Goal: Obtain resource: Download file/media

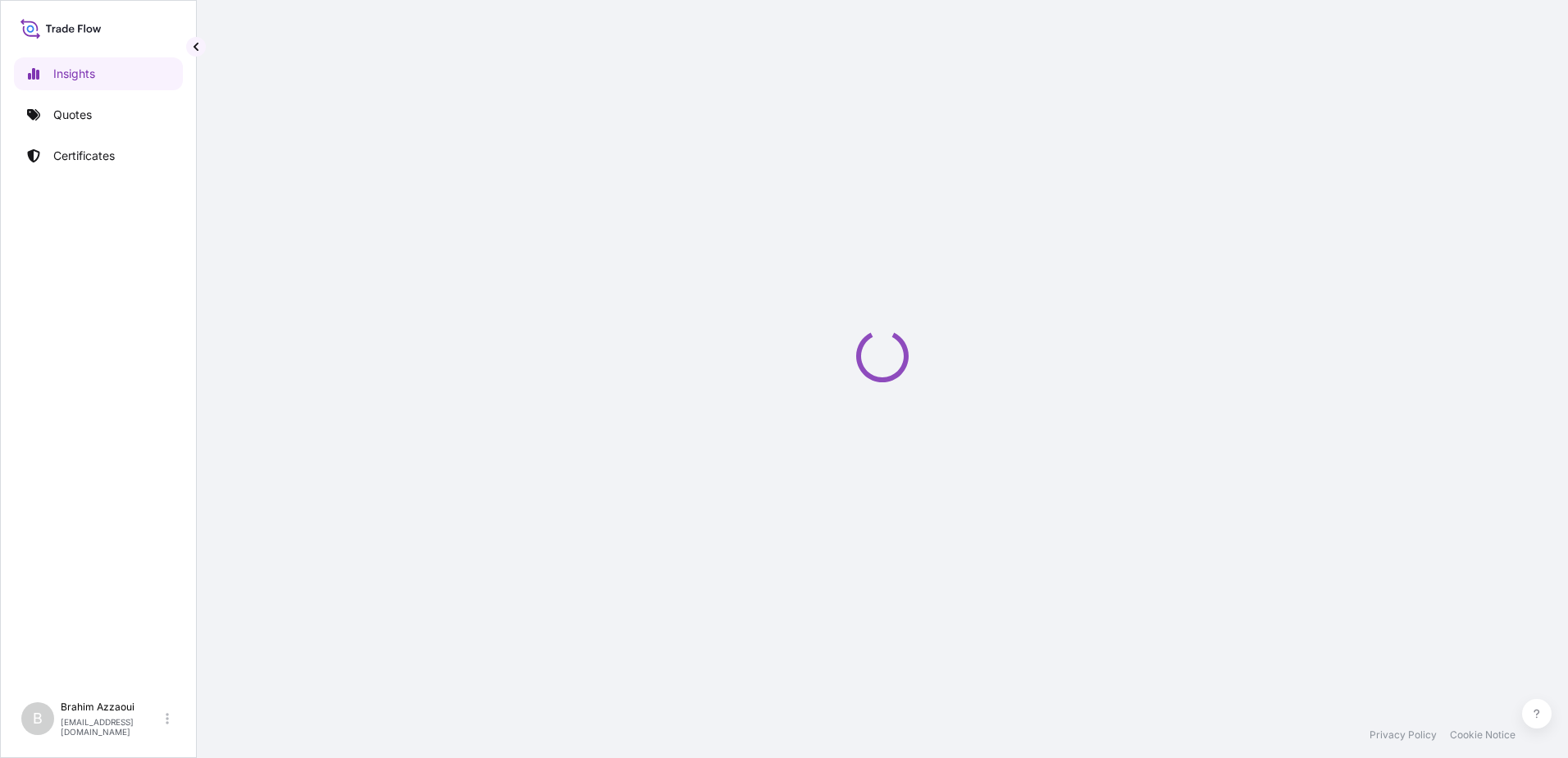
select select "2025"
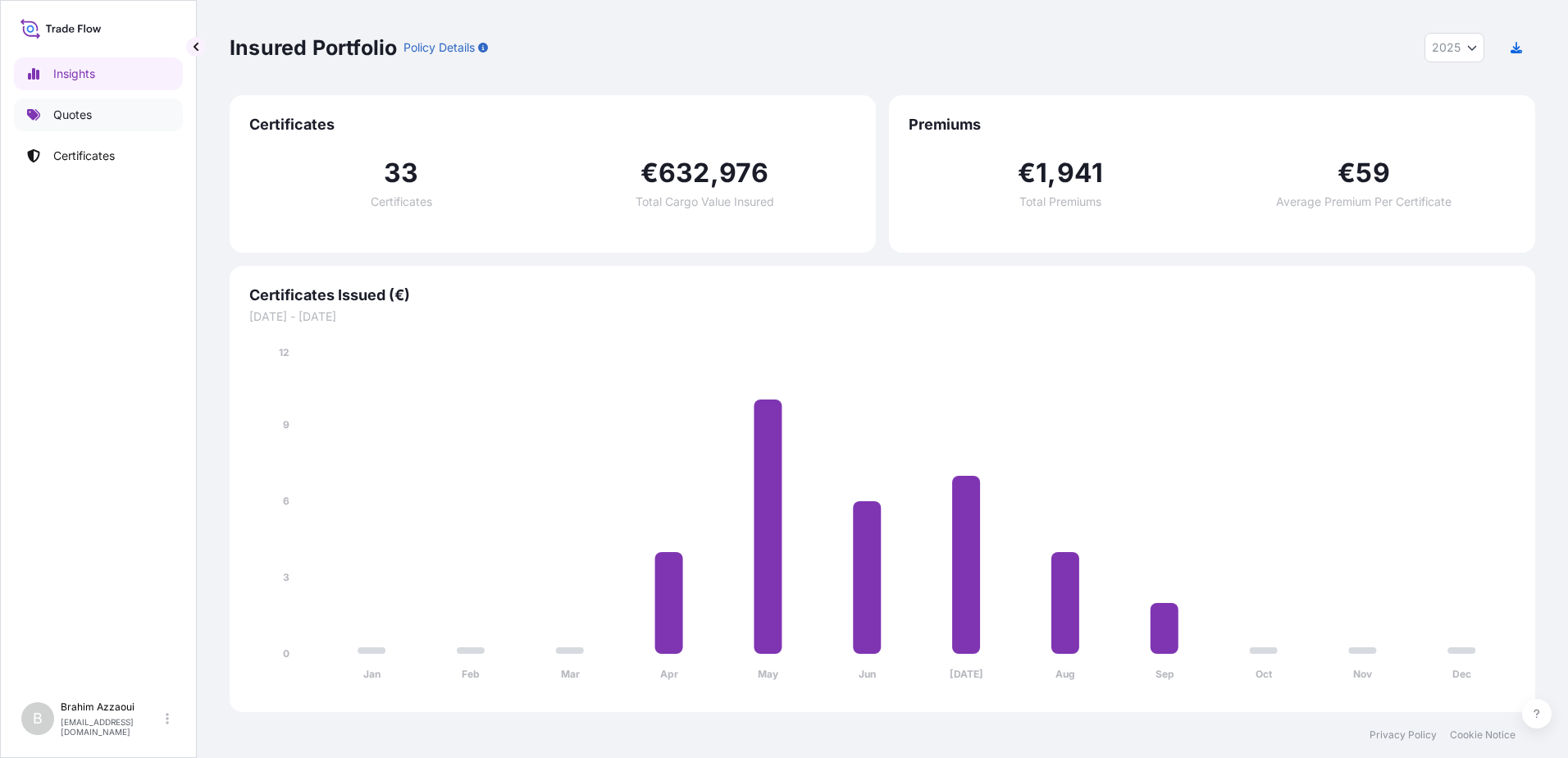
click at [71, 116] on p "Quotes" at bounding box center [72, 115] width 39 height 17
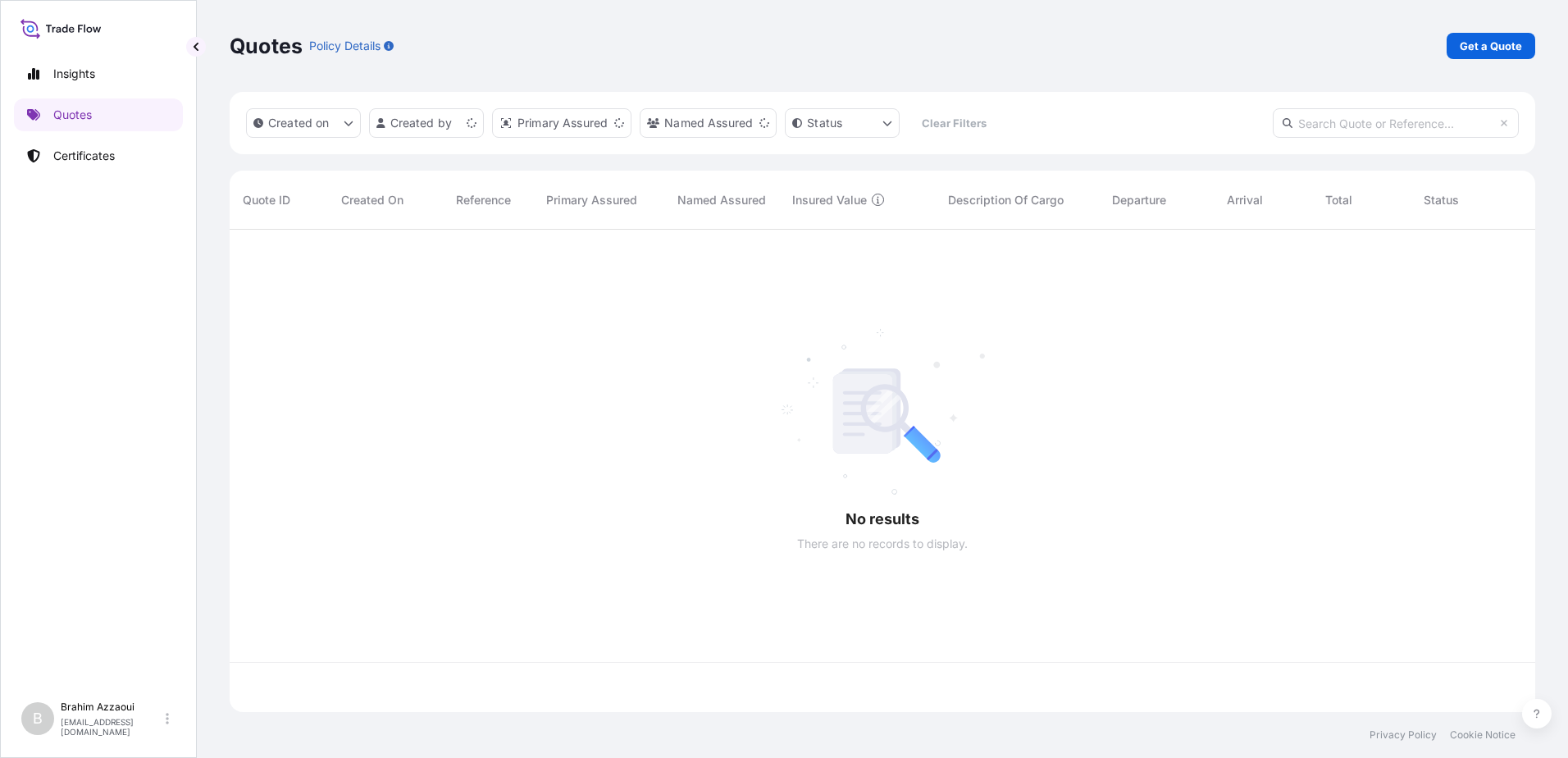
scroll to position [479, 1293]
drag, startPoint x: 399, startPoint y: 304, endPoint x: 413, endPoint y: 315, distance: 17.8
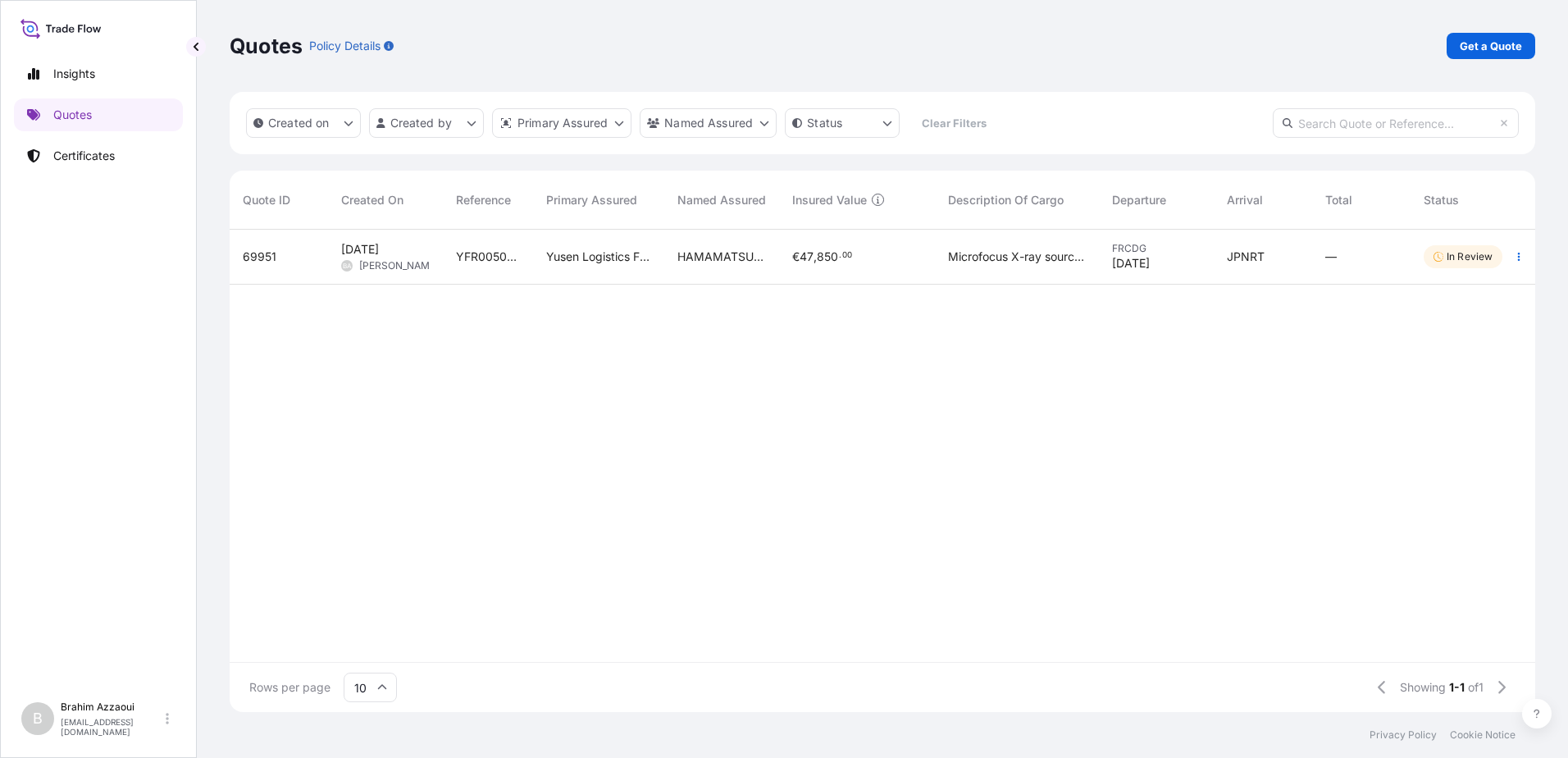
drag, startPoint x: 413, startPoint y: 315, endPoint x: 1066, endPoint y: 451, distance: 667.0
click at [1066, 451] on div "69951 [DATE] BA [PERSON_NAME] YFR00507942 Yusen Logistics France - Roissy CDG H…" at bounding box center [893, 445] width 1329 height 432
click at [656, 252] on div "Yusen Logistics France - Roissy CDG" at bounding box center [599, 257] width 132 height 55
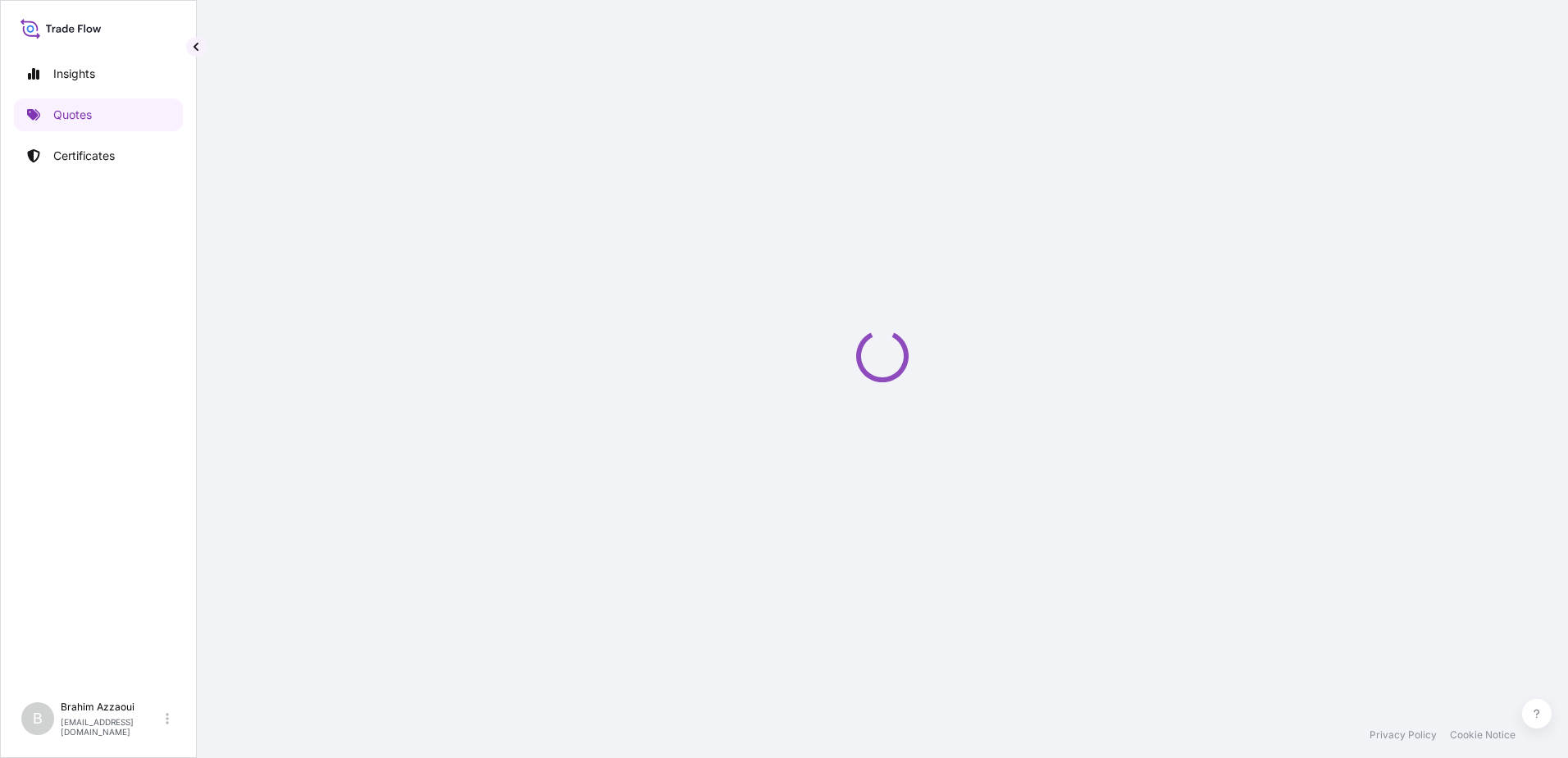
select select "Air"
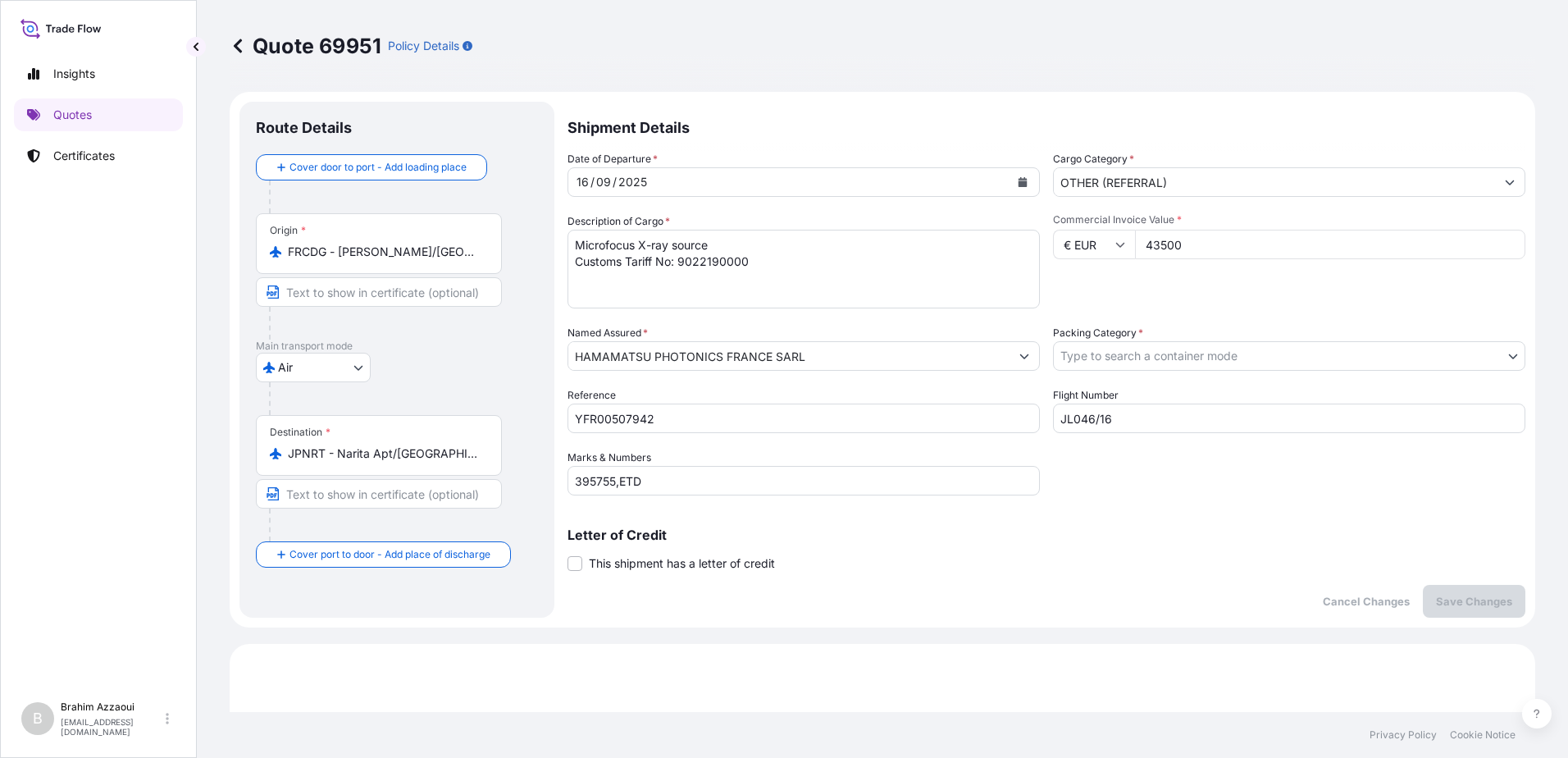
click at [1191, 181] on input "OTHER (REFERRAL)" at bounding box center [1274, 182] width 441 height 30
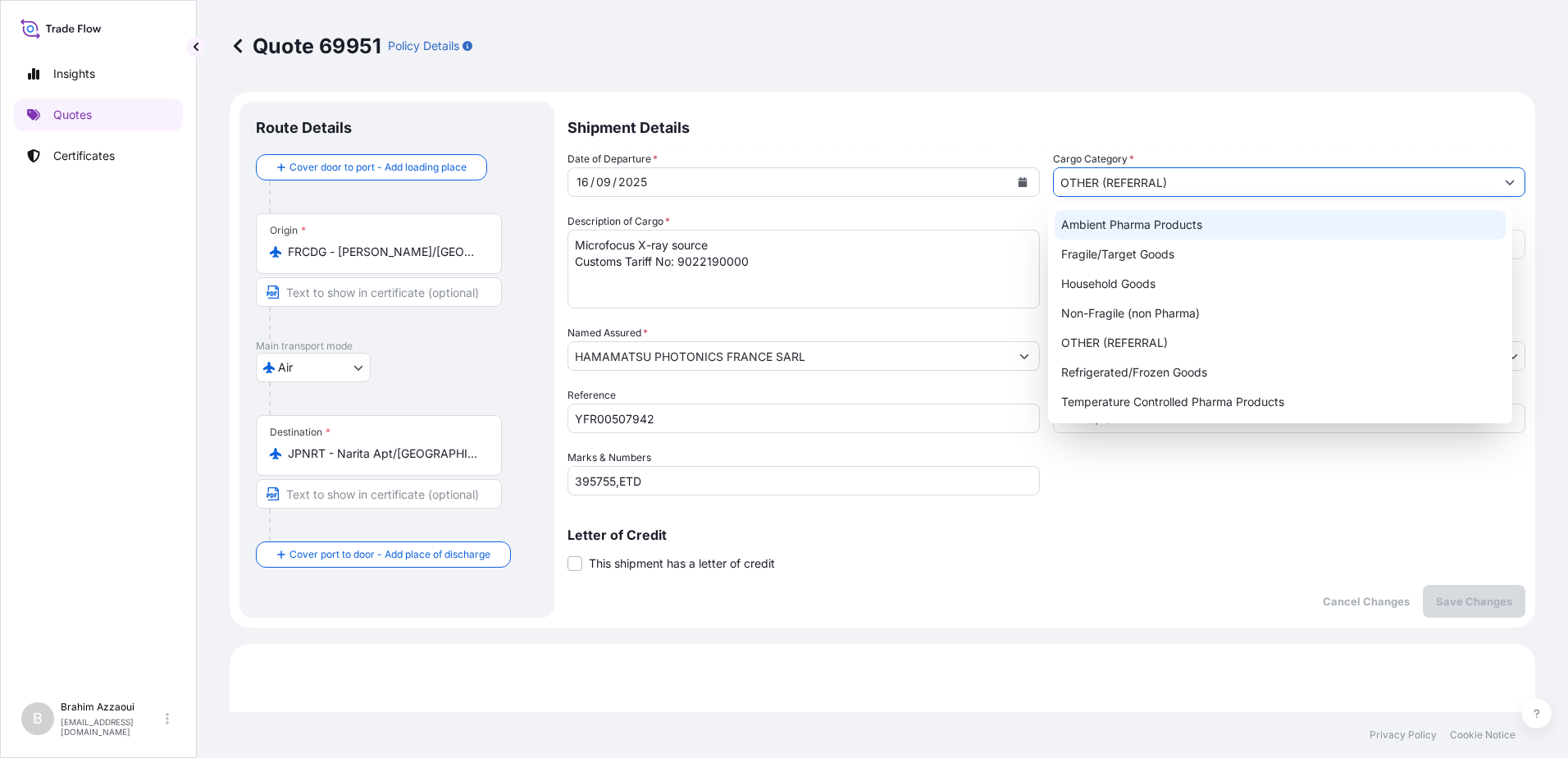
click at [1257, 115] on p "Shipment Details" at bounding box center [1047, 127] width 958 height 49
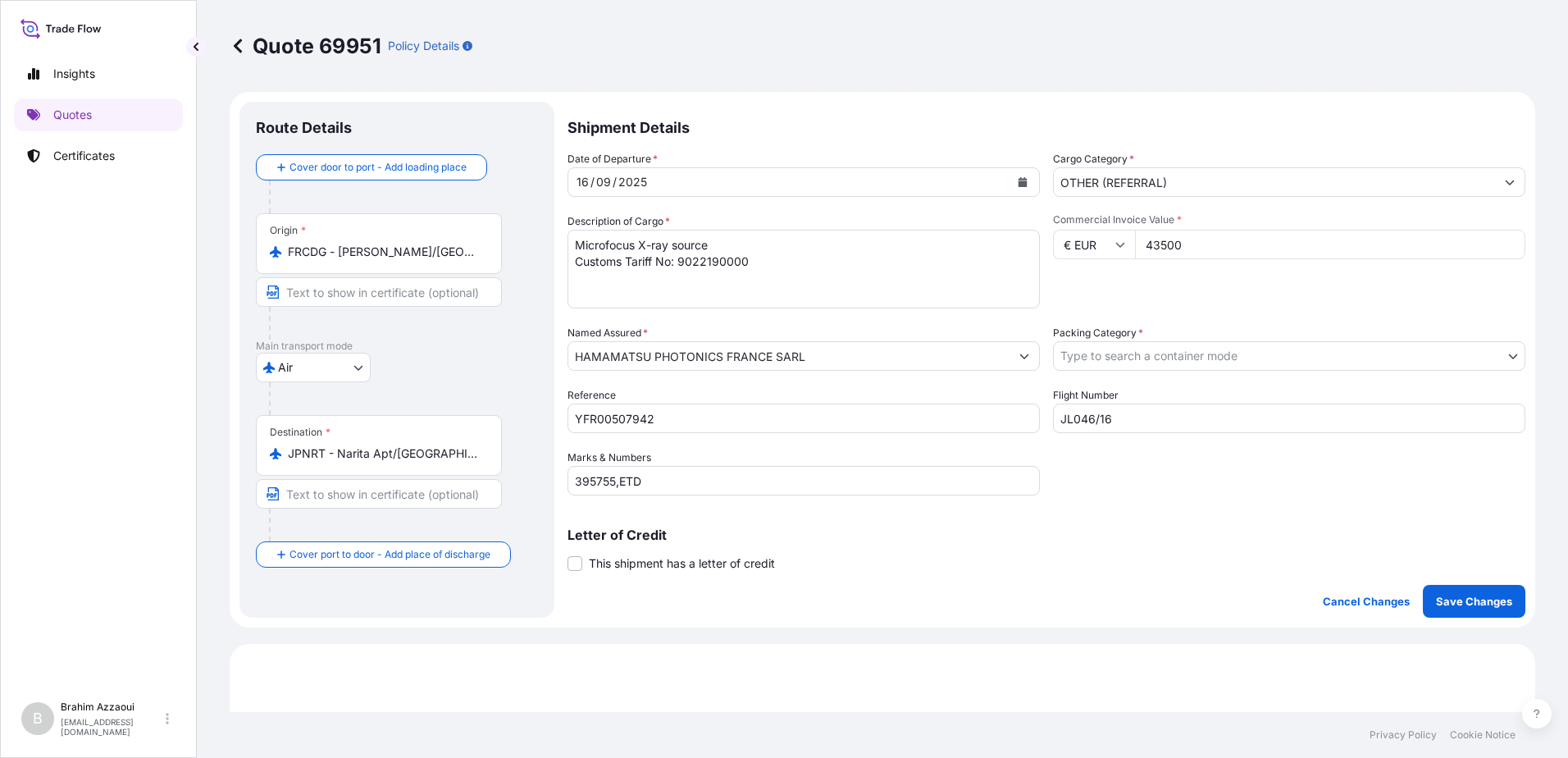
click at [1223, 179] on input "OTHER (REFERRAL)" at bounding box center [1274, 182] width 441 height 30
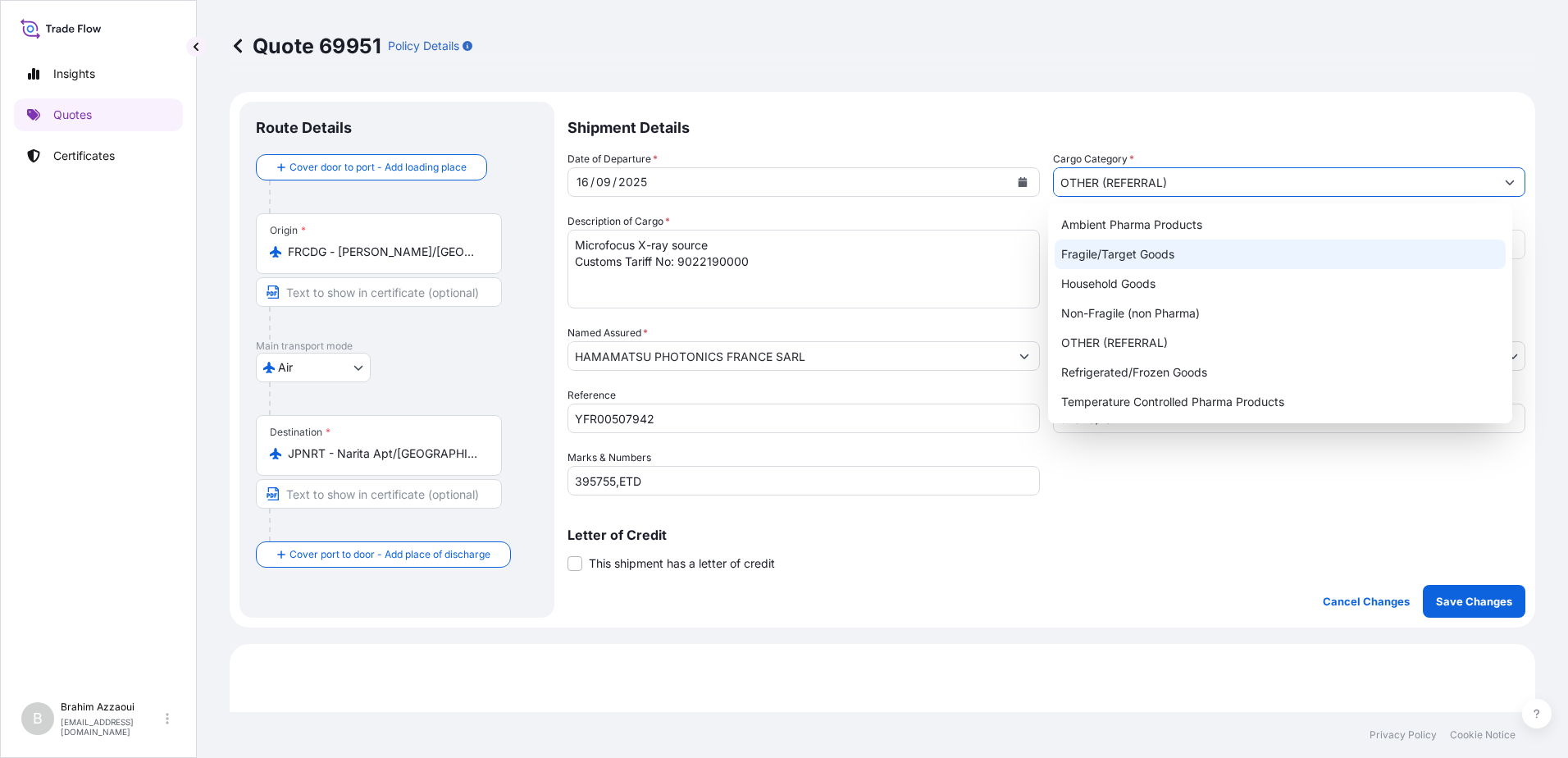
click at [1123, 252] on div "Fragile/Target Goods" at bounding box center [1280, 254] width 452 height 30
type input "Fragile/Target Goods"
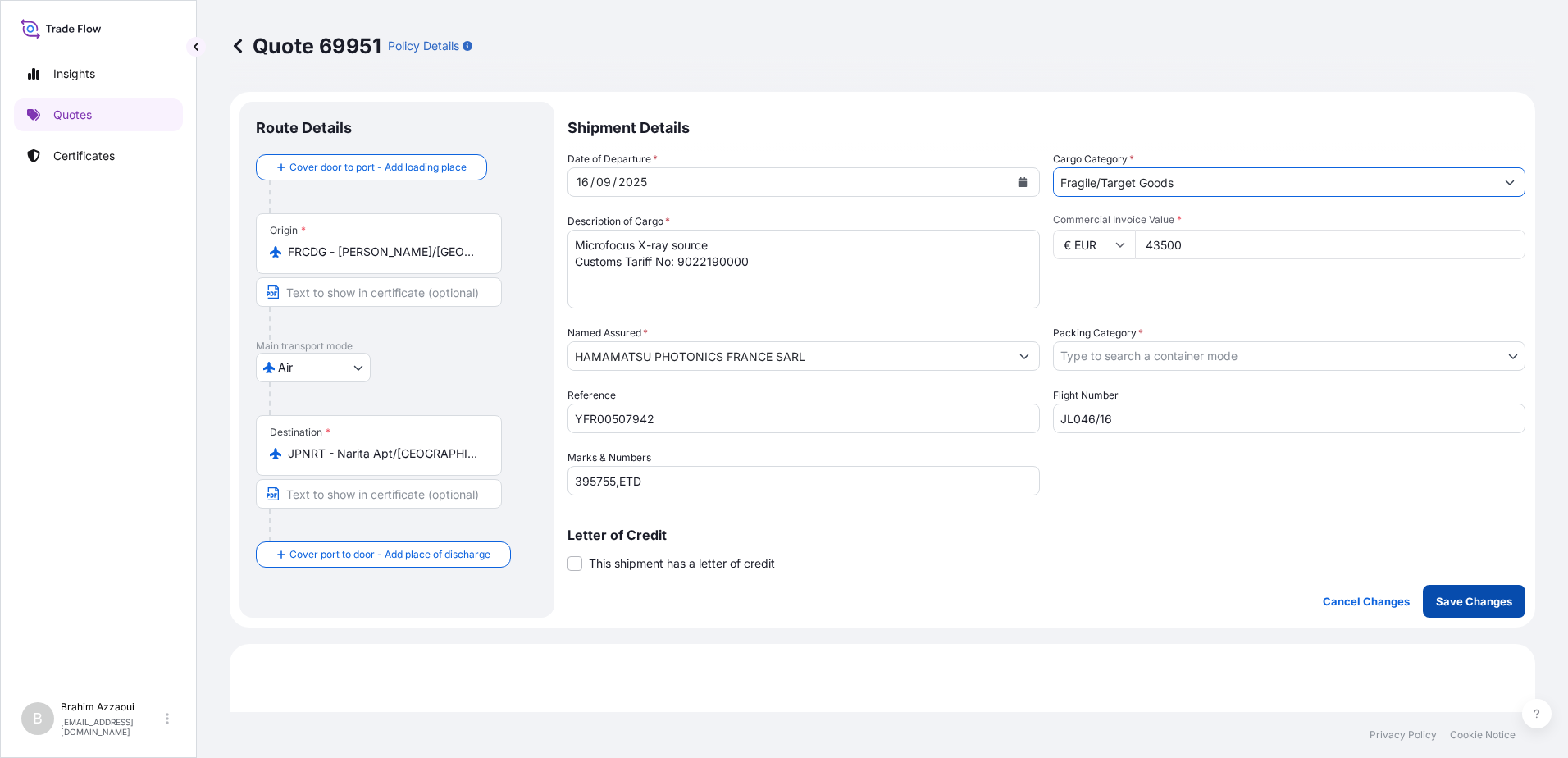
click at [1482, 595] on p "Save Changes" at bounding box center [1473, 601] width 76 height 17
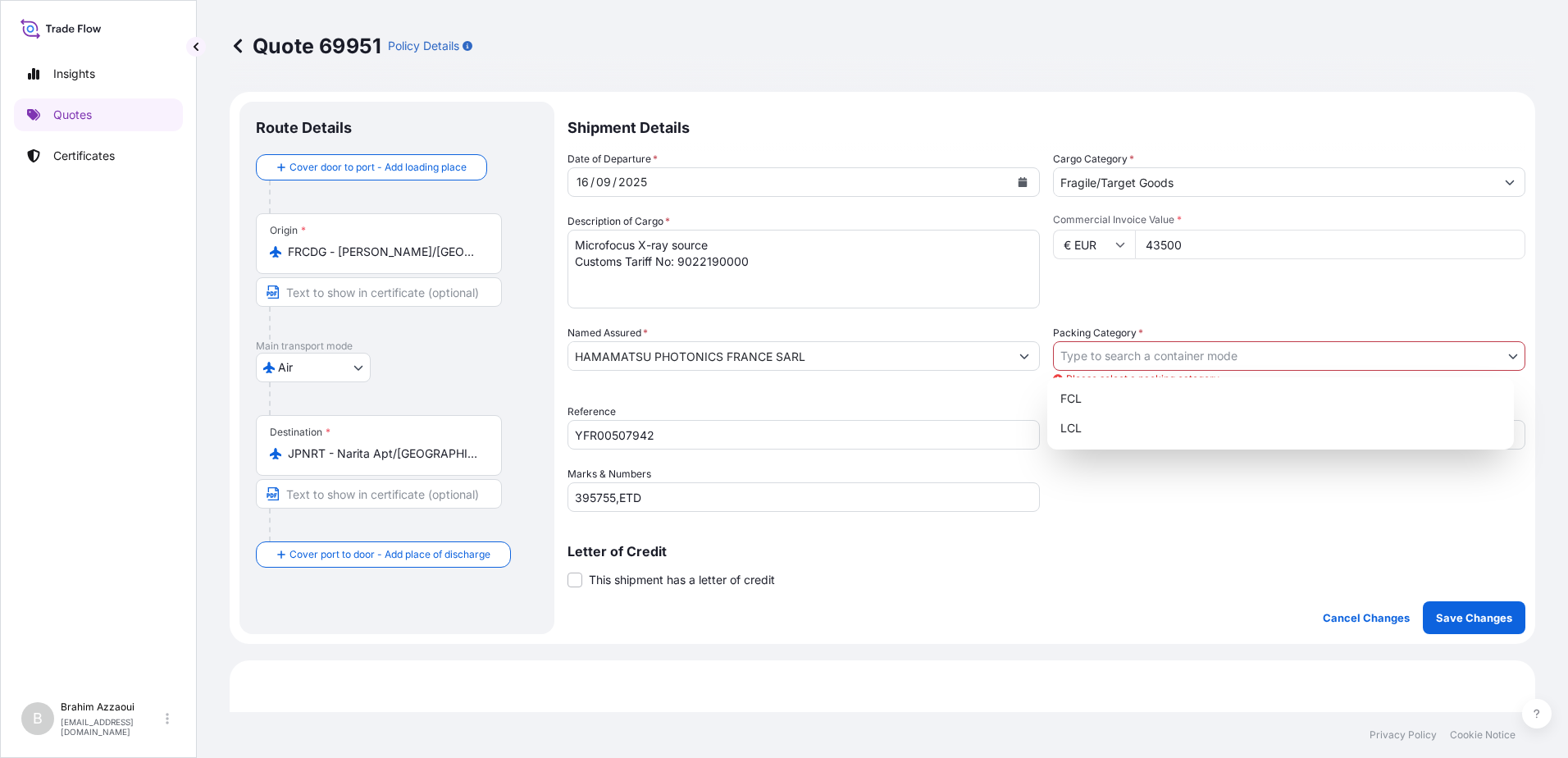
click at [1149, 364] on body "Insights Quotes Certificates B [PERSON_NAME] [PERSON_NAME][EMAIL_ADDRESS][DOMAI…" at bounding box center [784, 379] width 1568 height 758
click at [1080, 428] on div "LCL" at bounding box center [1280, 428] width 453 height 30
select select "22"
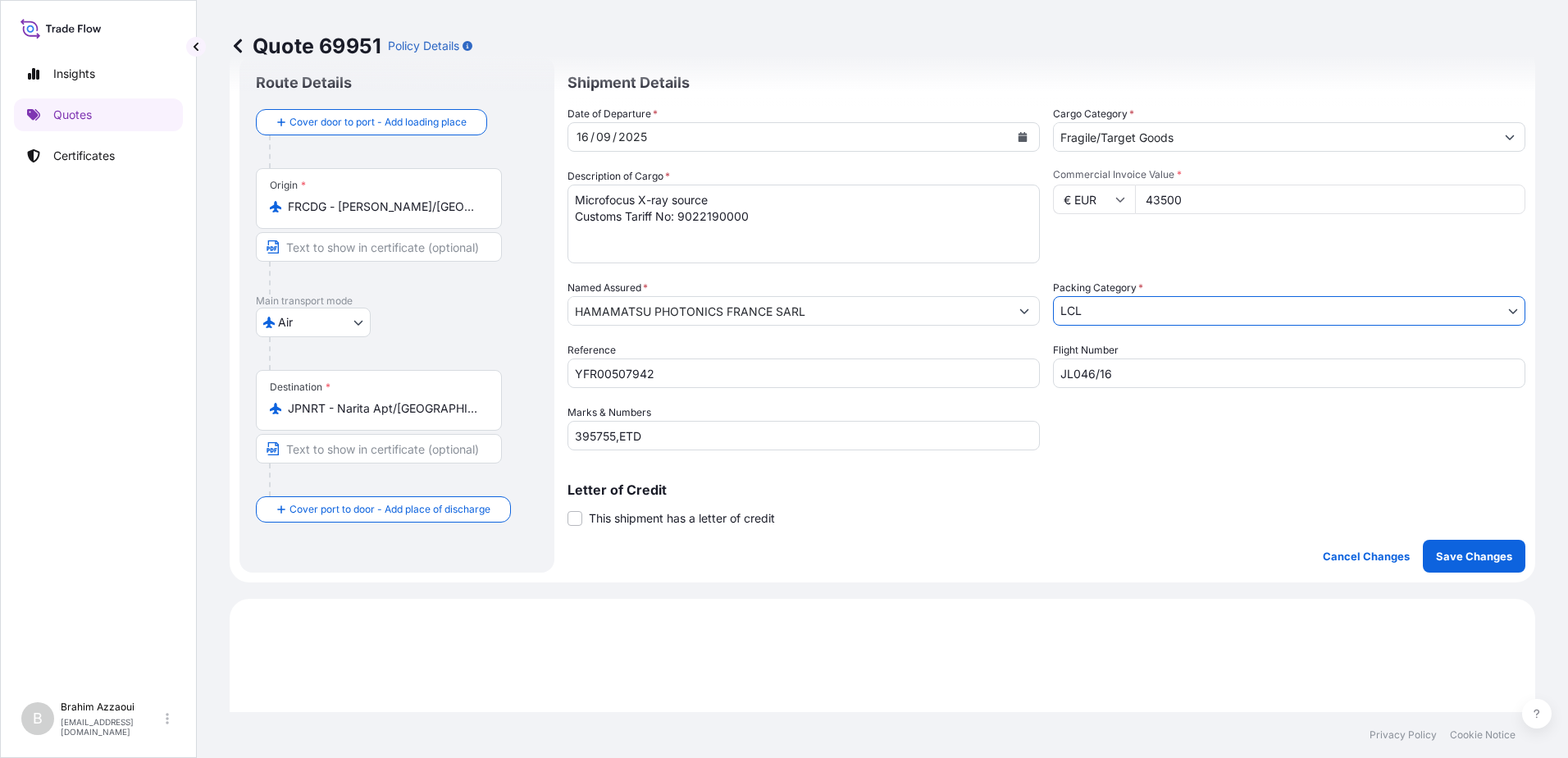
scroll to position [82, 0]
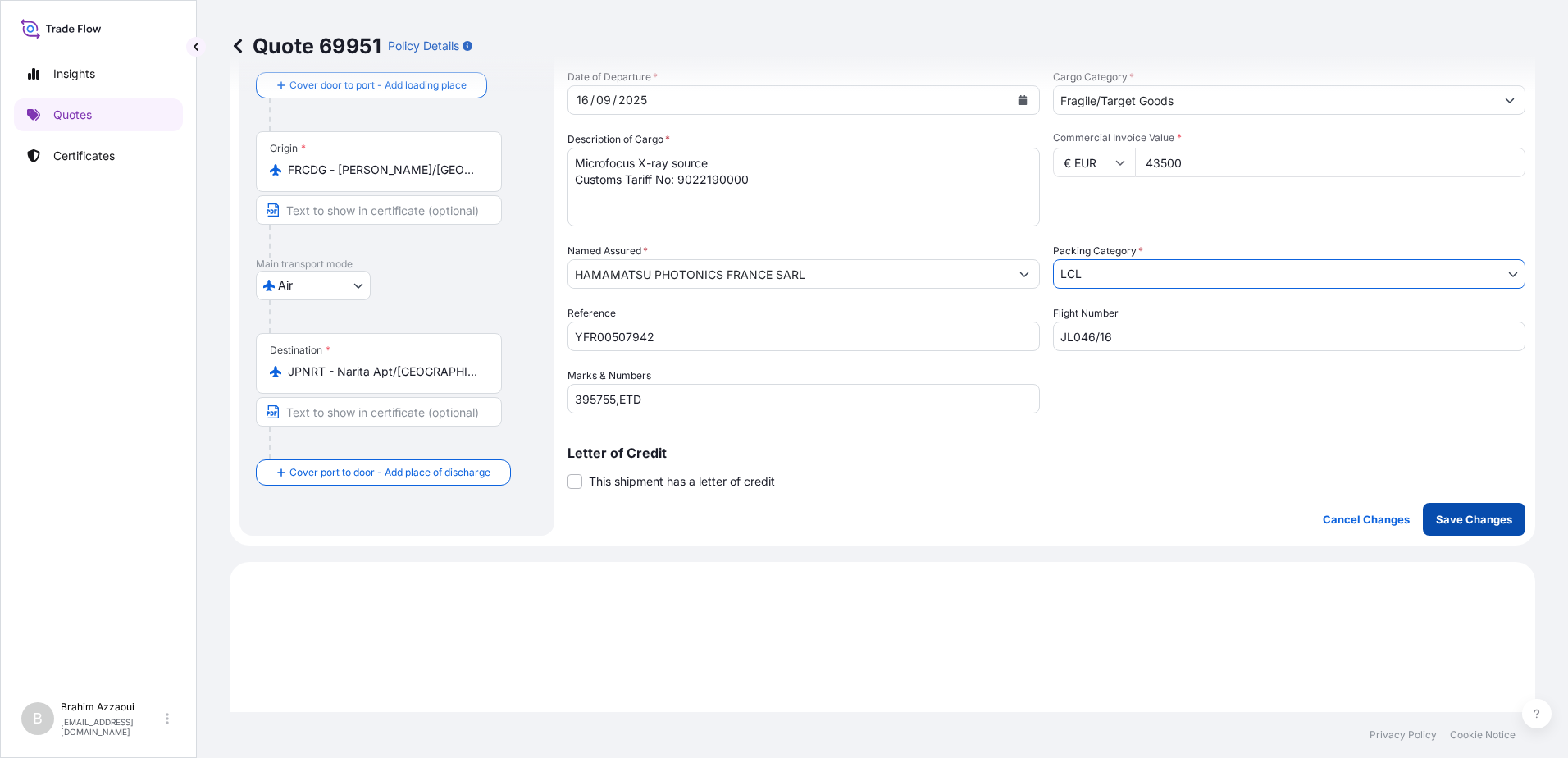
click at [1453, 515] on p "Save Changes" at bounding box center [1473, 519] width 76 height 17
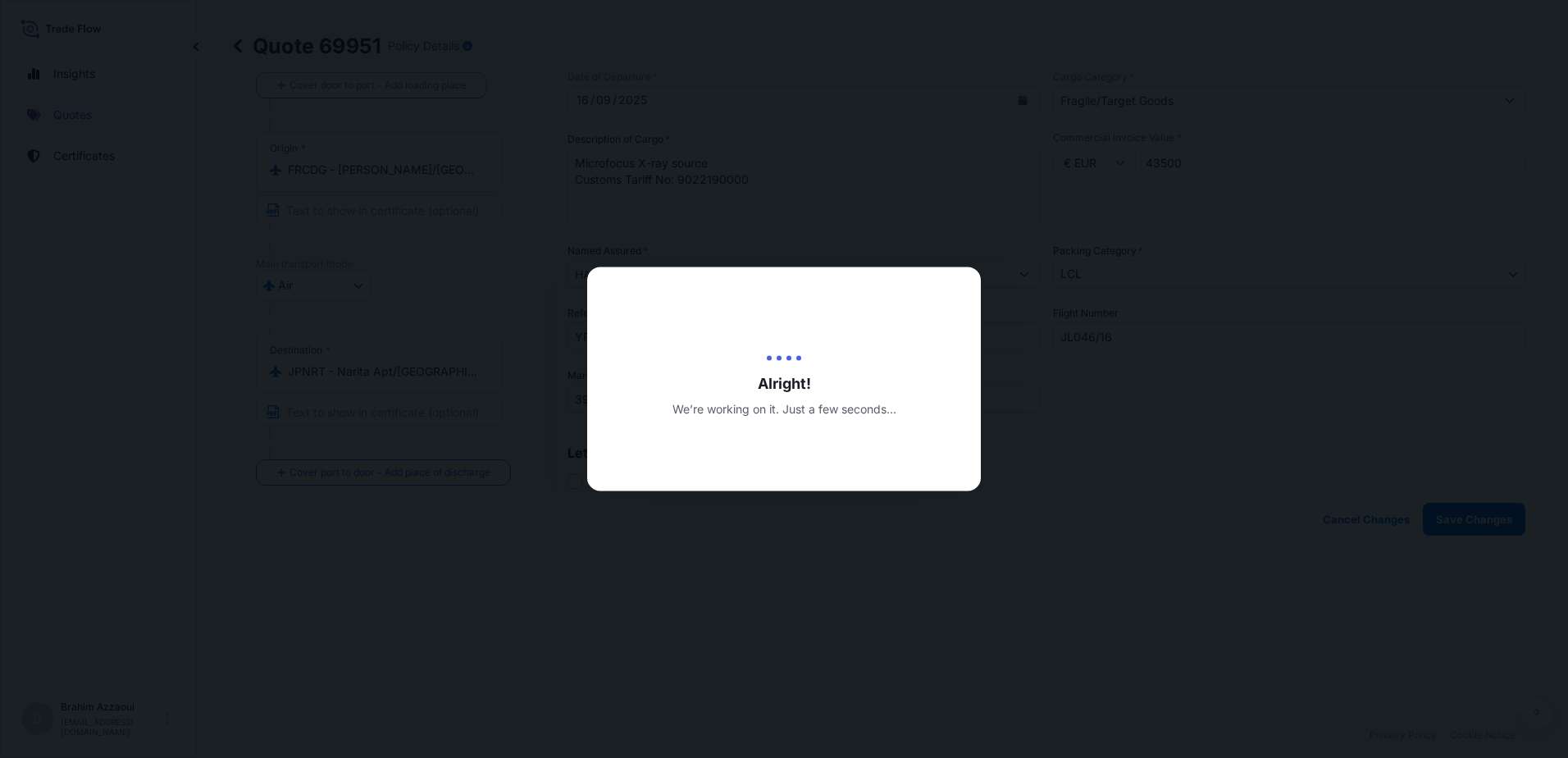
type input "[DATE]"
type input "[STREET_ADDRESS] TRAPUPARC DU [GEOGRAPHIC_DATA]"
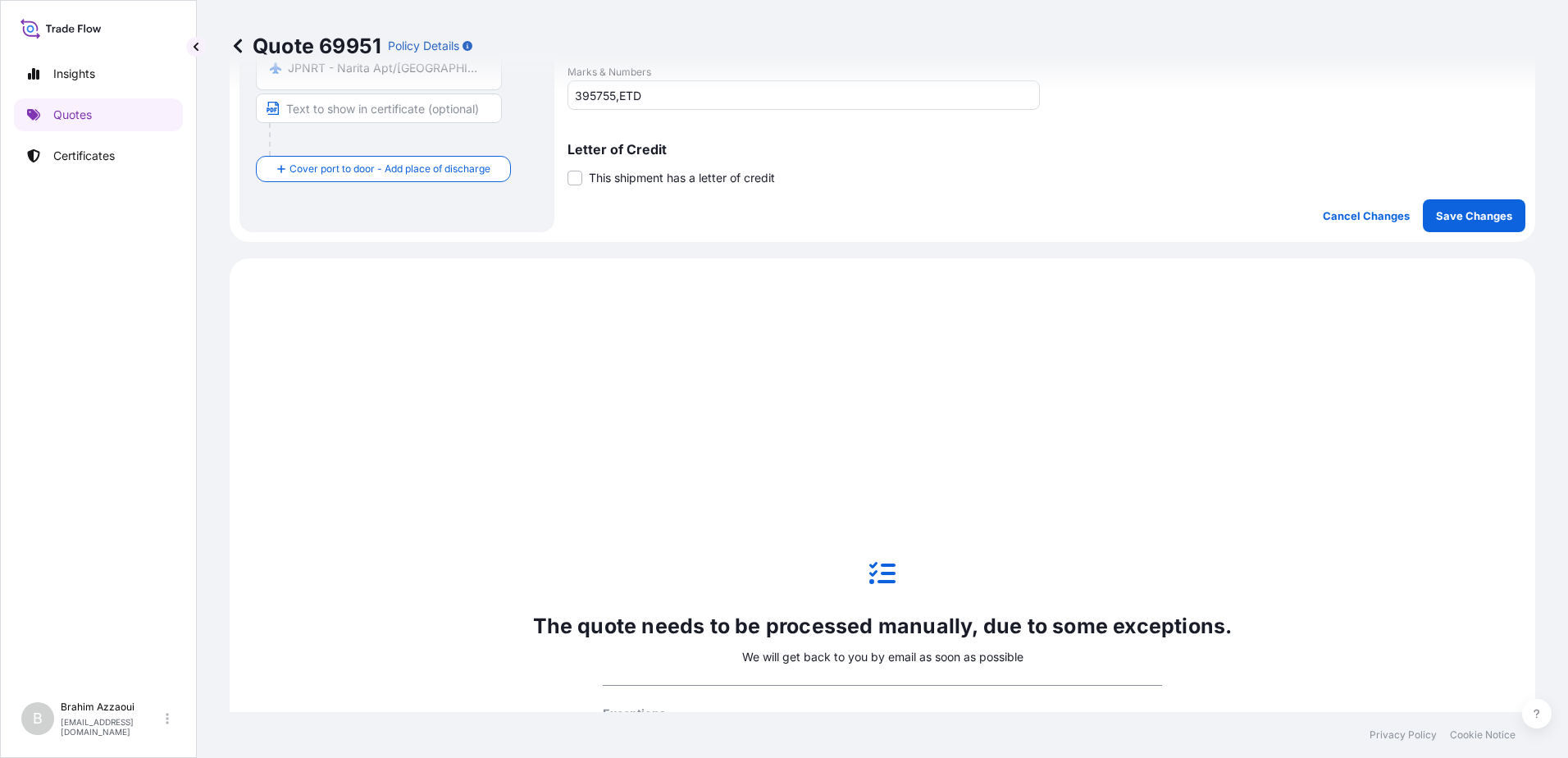
scroll to position [562, 0]
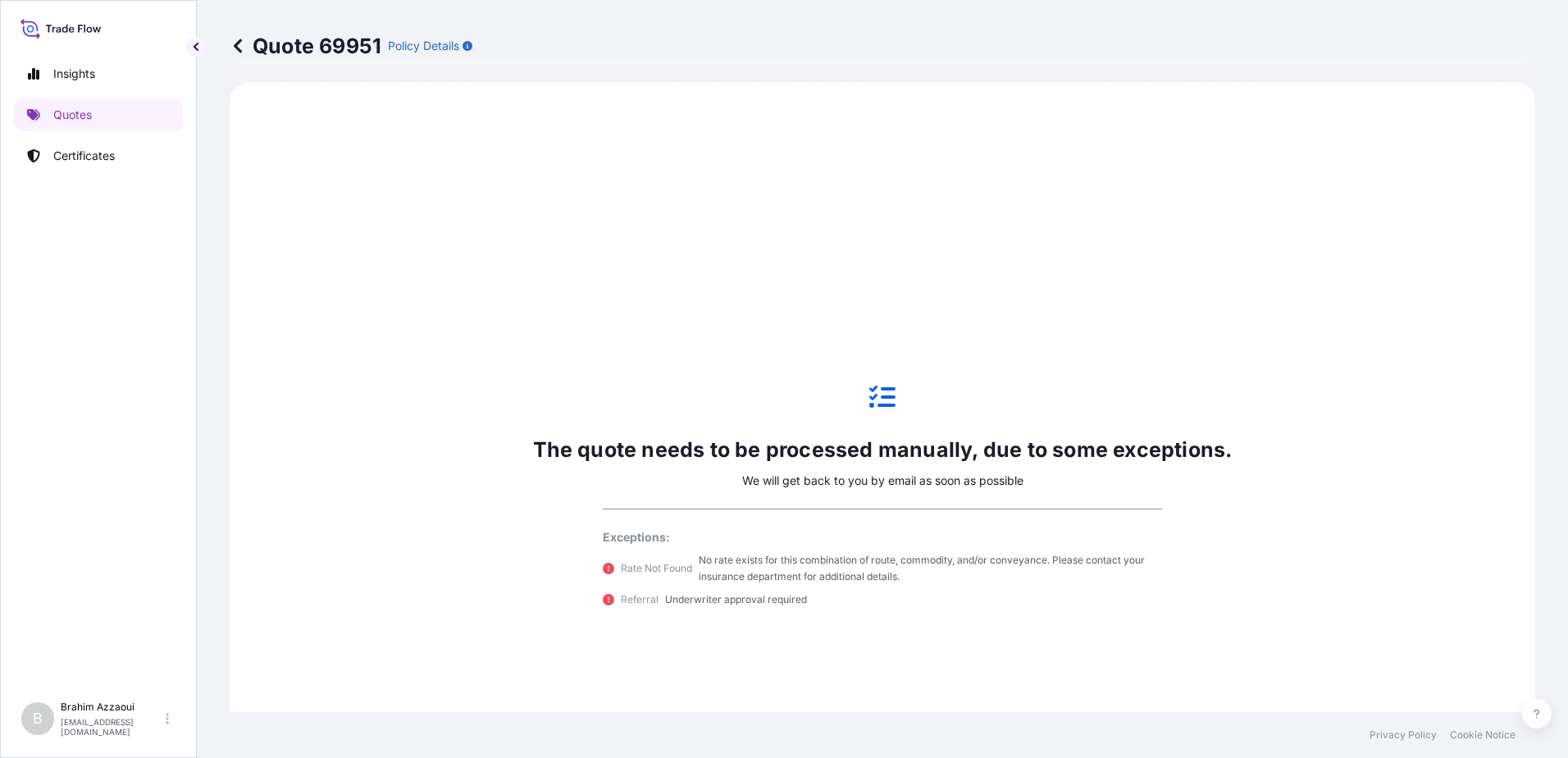
select select "Air"
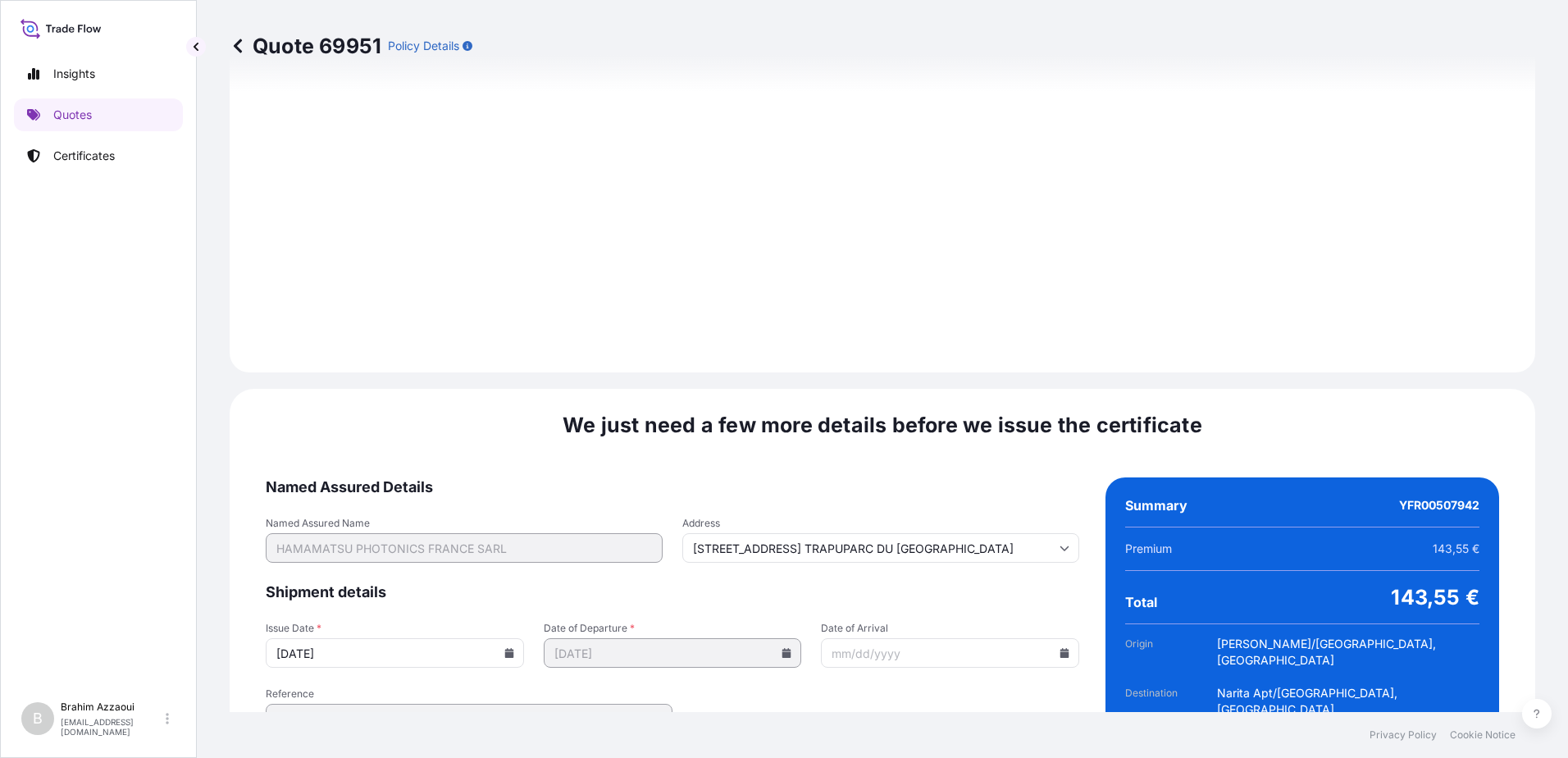
scroll to position [1711, 0]
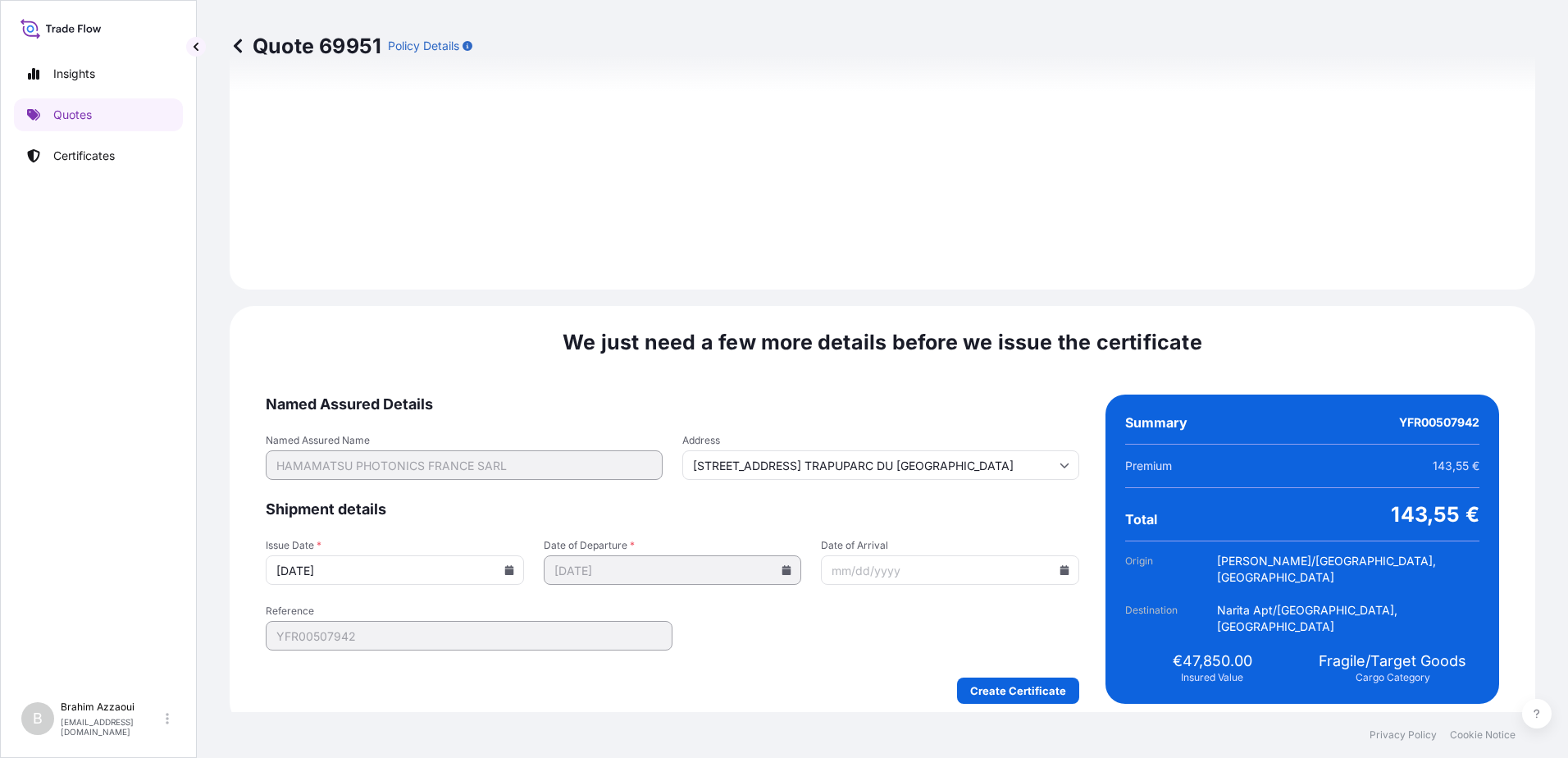
click at [907, 560] on input "Date of Arrival" at bounding box center [950, 570] width 258 height 30
click at [866, 560] on input "Date of Arrival" at bounding box center [950, 570] width 258 height 30
type input "[STREET_ADDRESS] TRAPUPARC DU [GEOGRAPHIC_DATA]"
type input "0"
type input "[STREET_ADDRESS] TRAPUPARC DU [GEOGRAPHIC_DATA]"
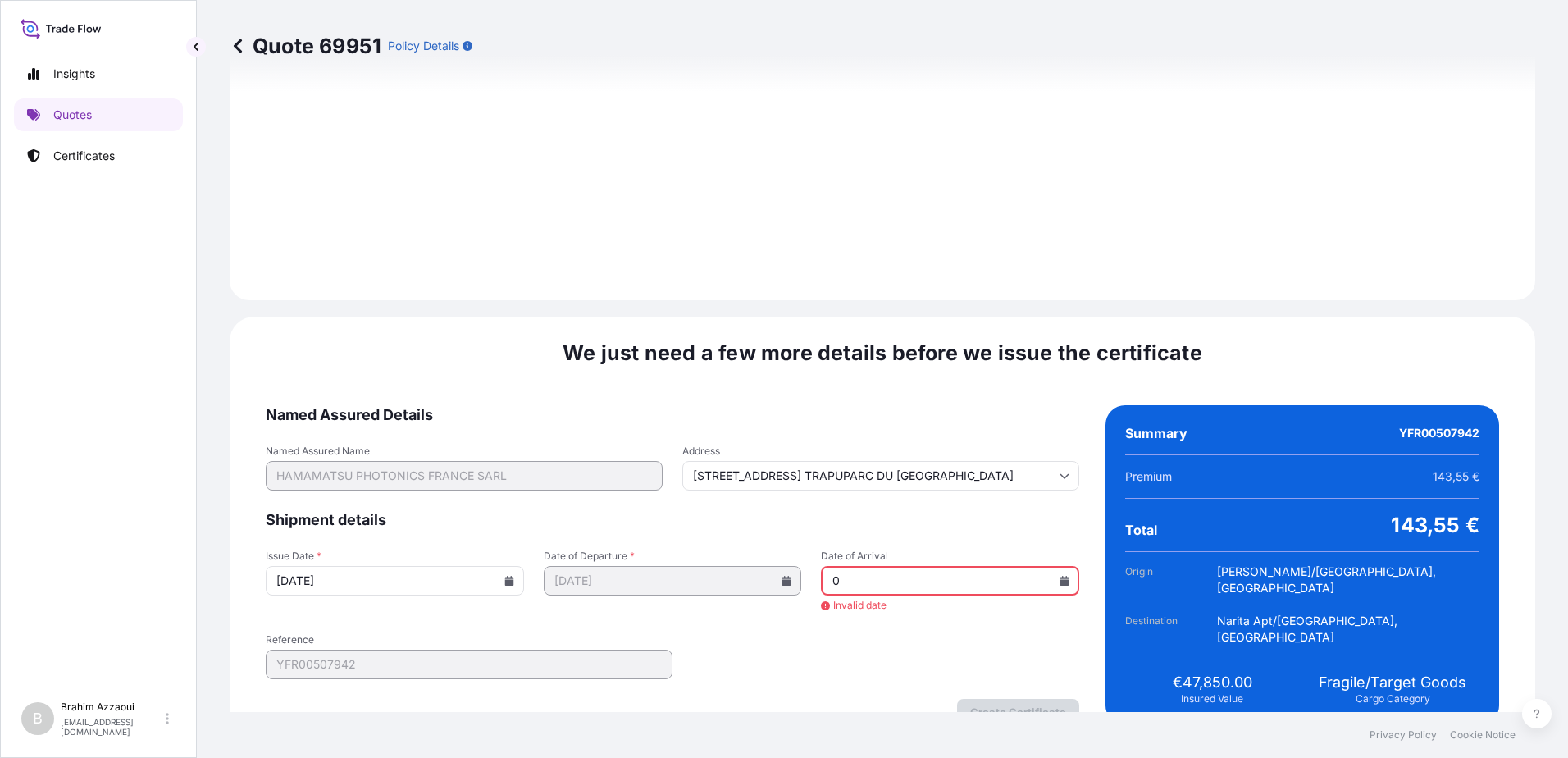
click at [1019, 580] on input "0" at bounding box center [950, 581] width 258 height 30
type input "0"
click at [1061, 582] on icon at bounding box center [1064, 581] width 9 height 10
click at [896, 439] on button "17" at bounding box center [896, 434] width 27 height 27
type input "[STREET_ADDRESS] TRAPUPARC DU [GEOGRAPHIC_DATA]"
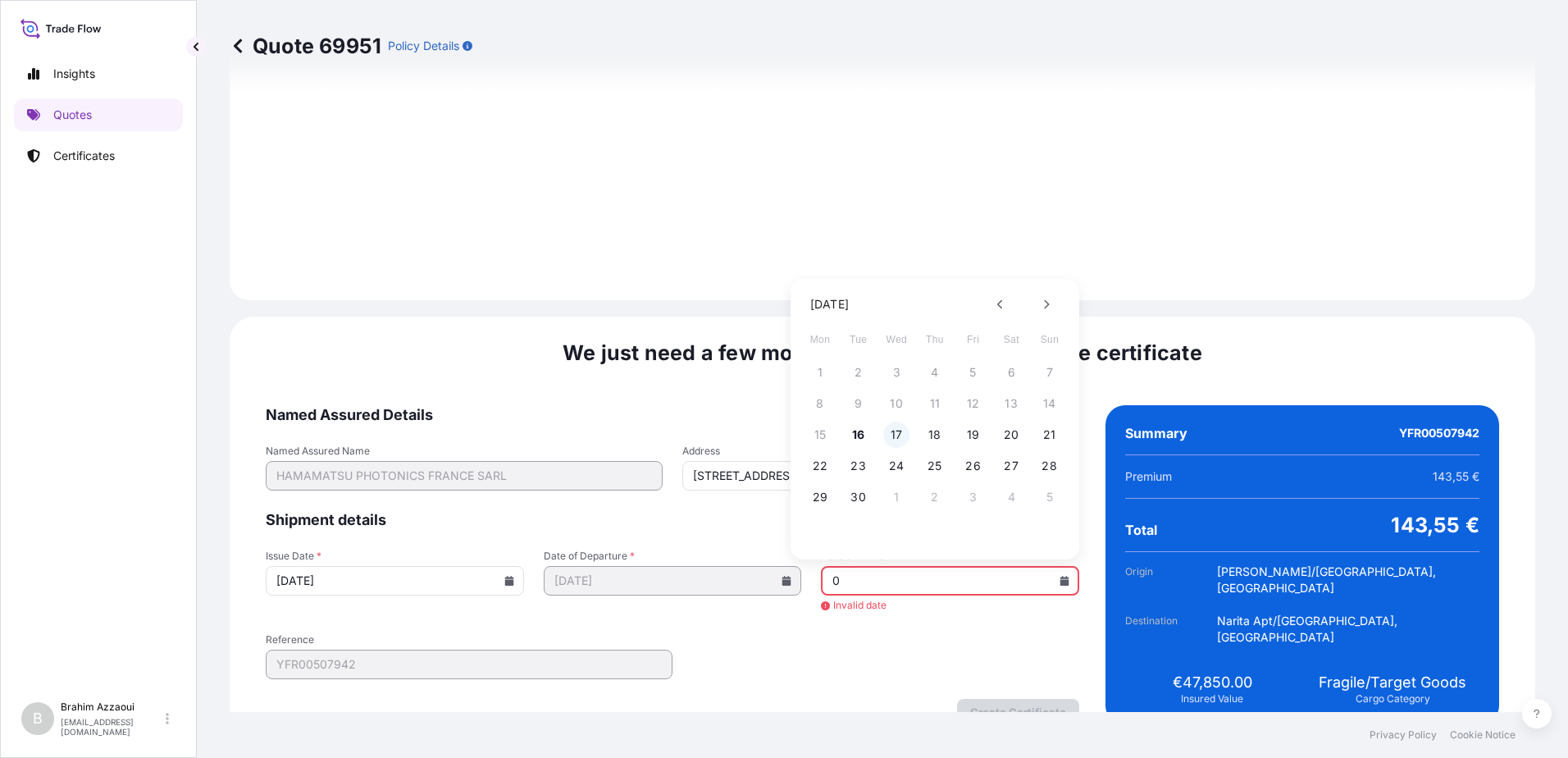
type input "[DATE]"
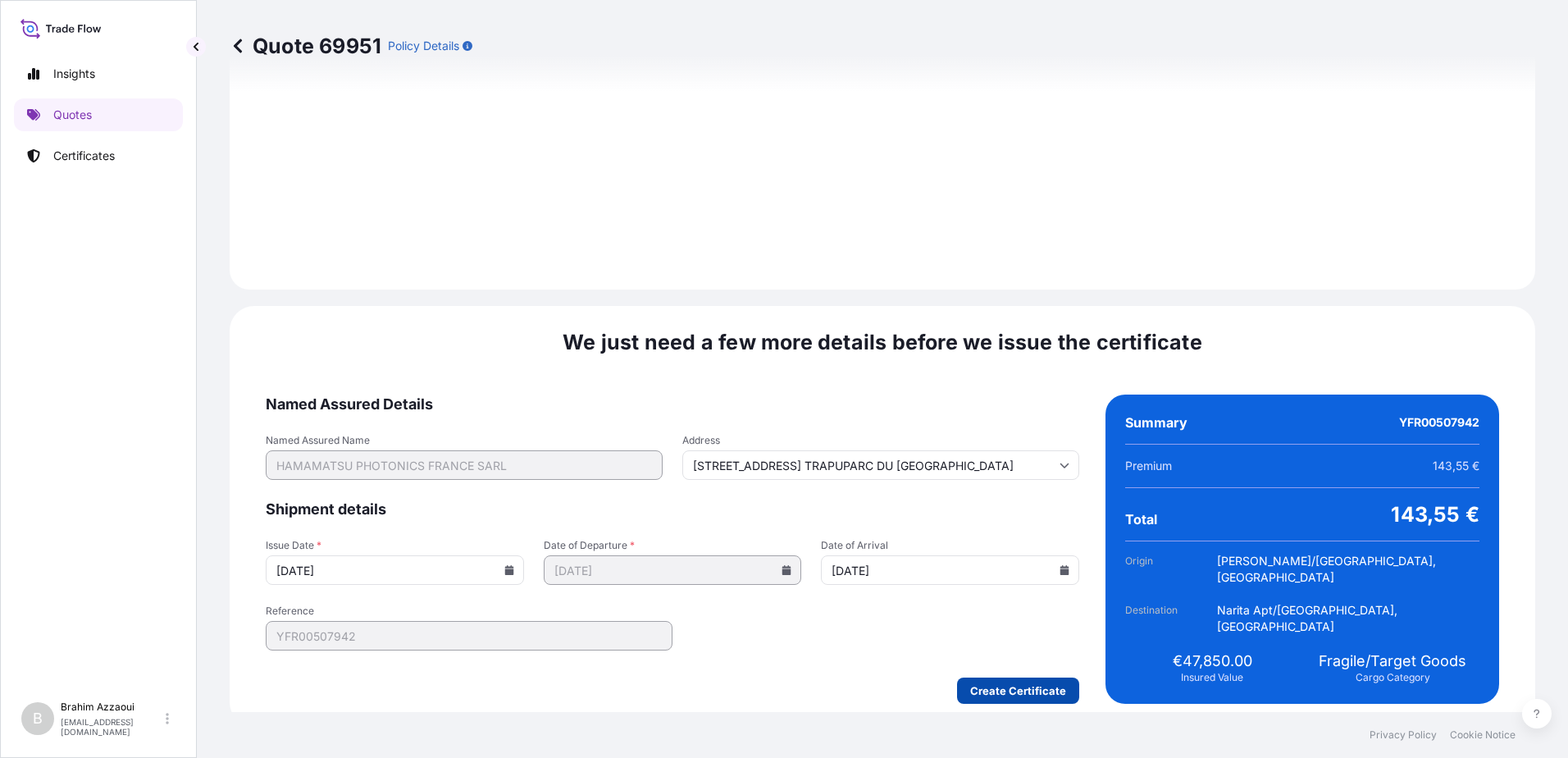
type input "[STREET_ADDRESS] TRAPUPARC DU [GEOGRAPHIC_DATA]"
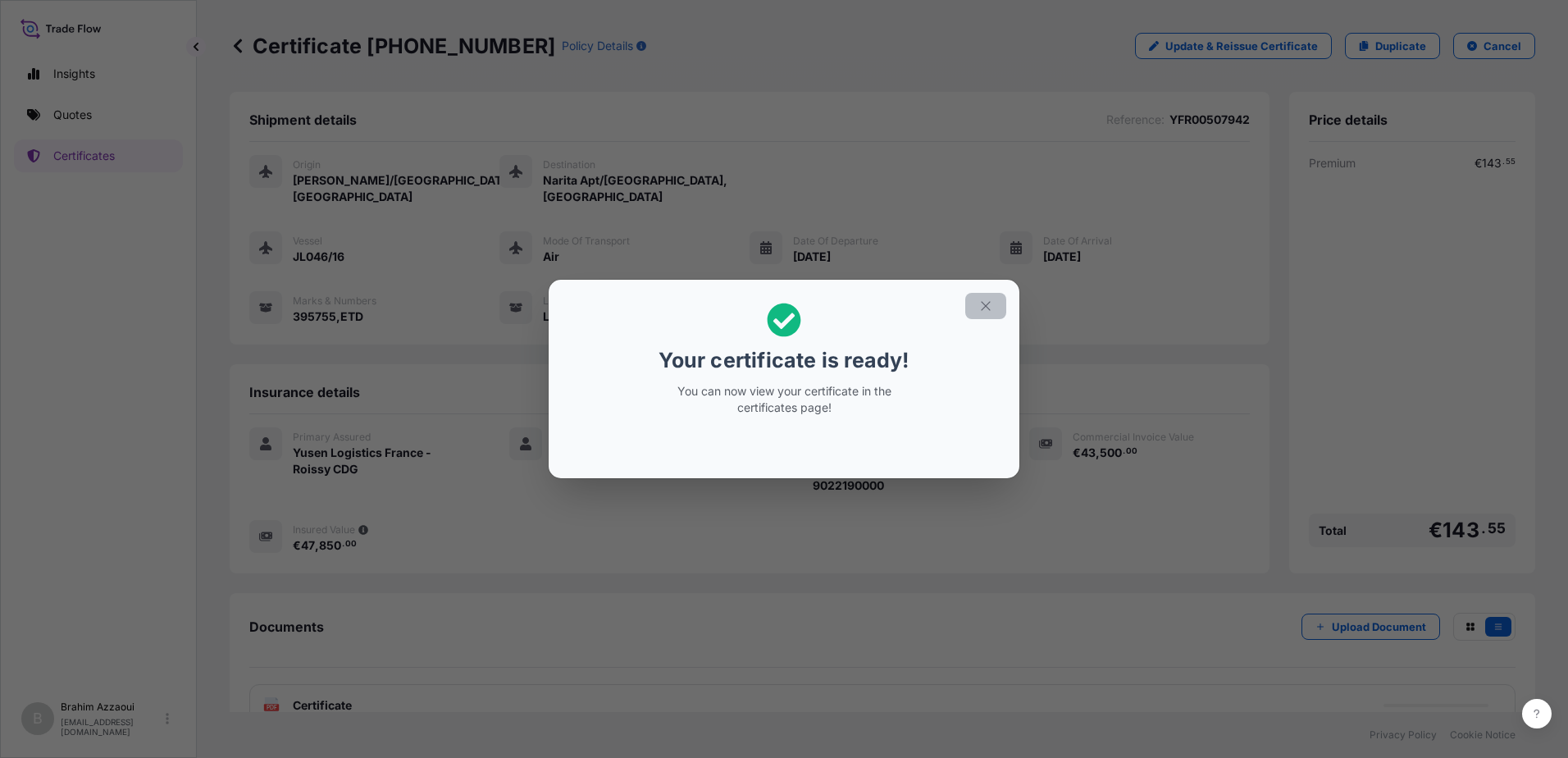
click at [979, 306] on icon "button" at bounding box center [985, 306] width 15 height 15
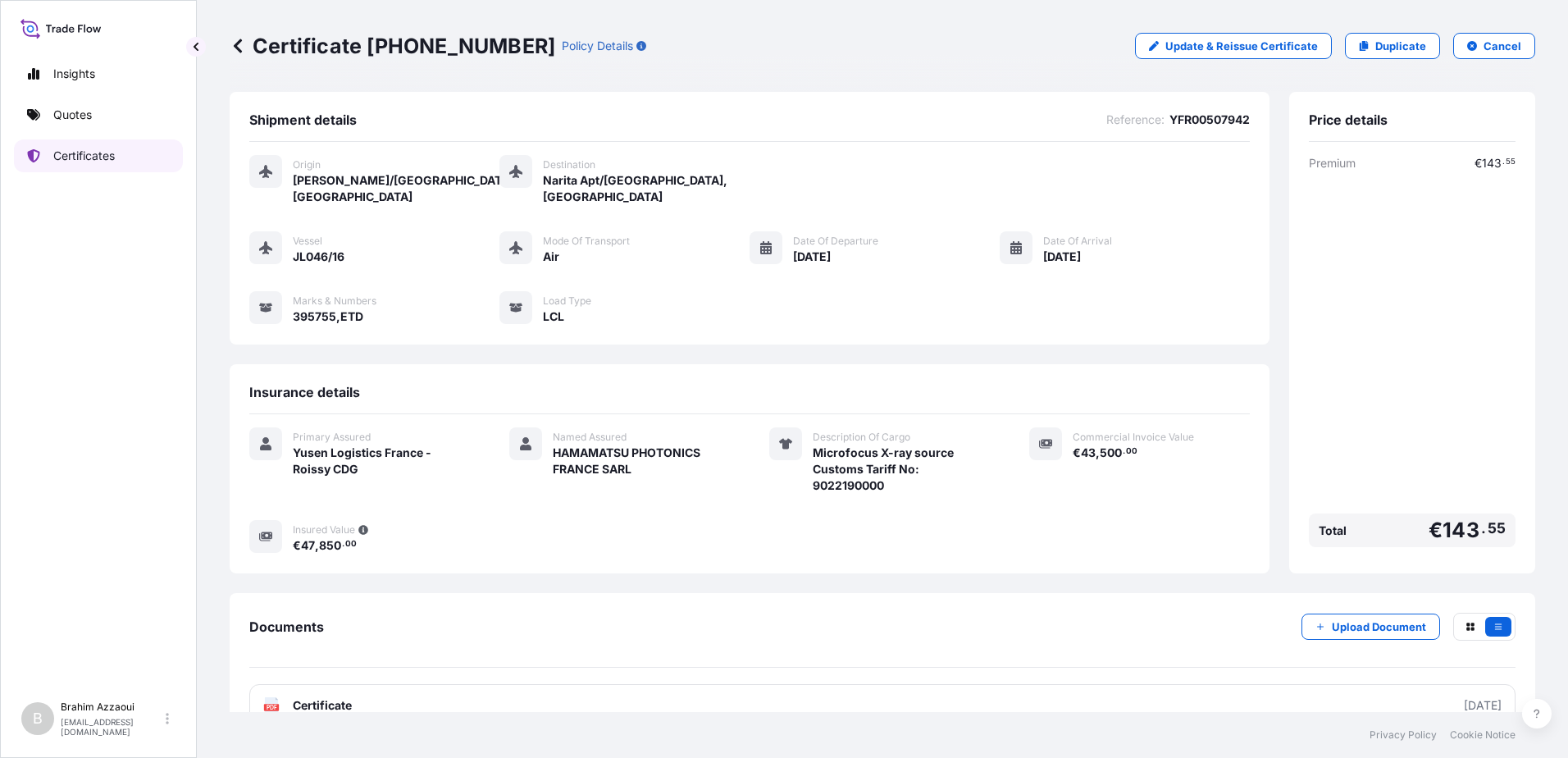
click at [74, 154] on p "Certificates" at bounding box center [84, 155] width 61 height 17
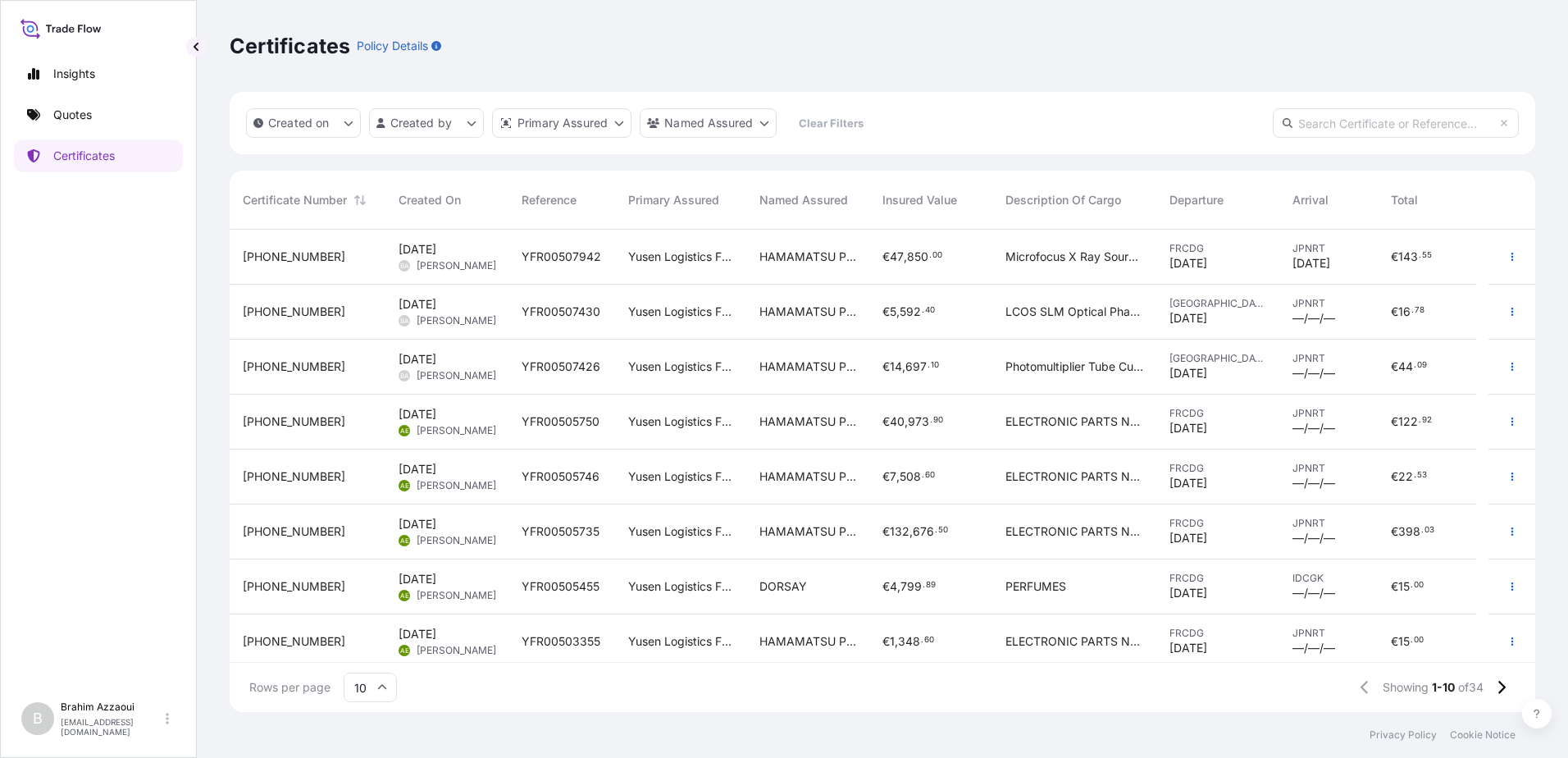
click at [545, 251] on span "YFR00507942" at bounding box center [561, 256] width 79 height 17
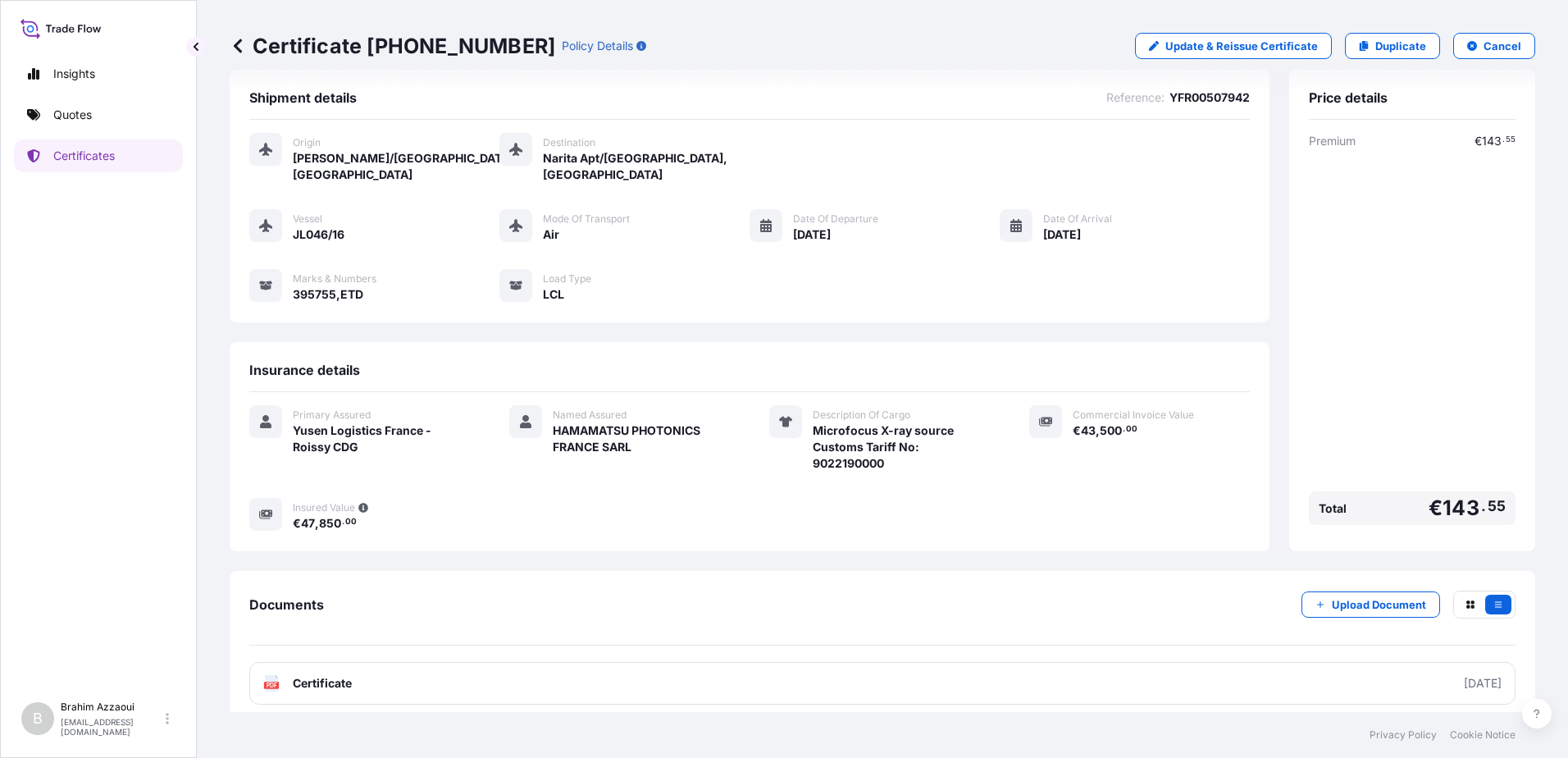
scroll to position [35, 0]
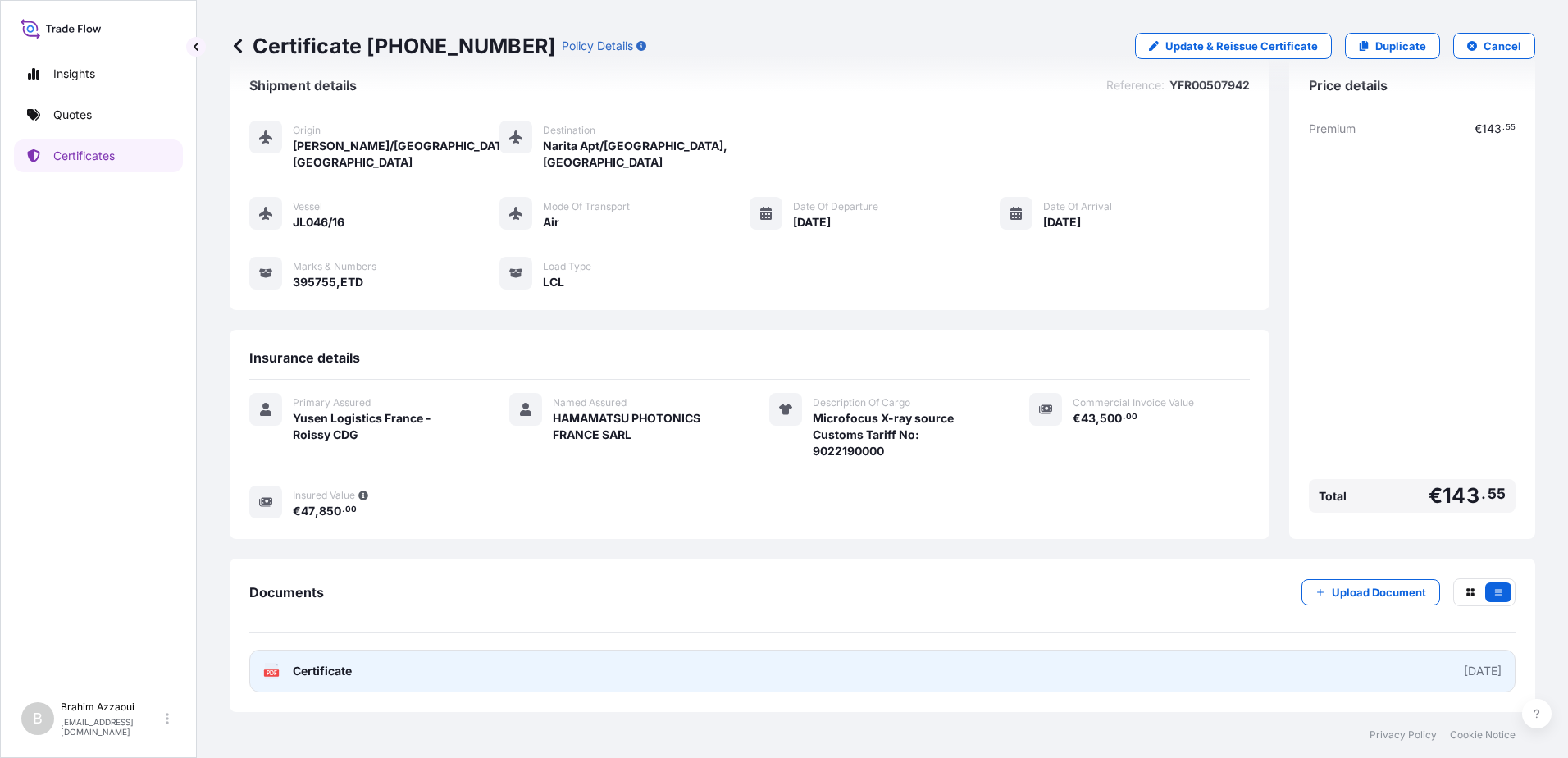
click at [341, 665] on span "Certificate" at bounding box center [323, 671] width 59 height 17
